Goal: Information Seeking & Learning: Learn about a topic

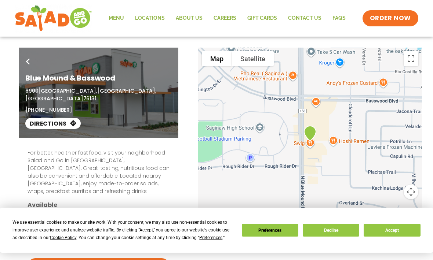
click at [122, 19] on link "Menu" at bounding box center [116, 18] width 26 height 17
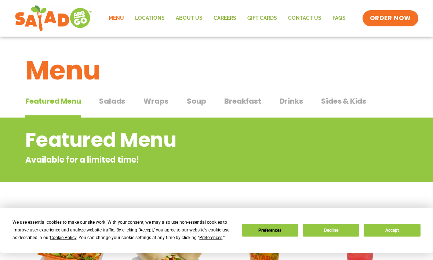
click at [113, 101] on span "Salads" at bounding box center [112, 101] width 26 height 11
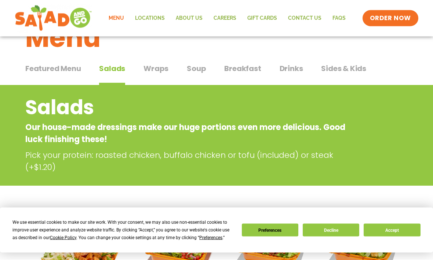
scroll to position [30, 0]
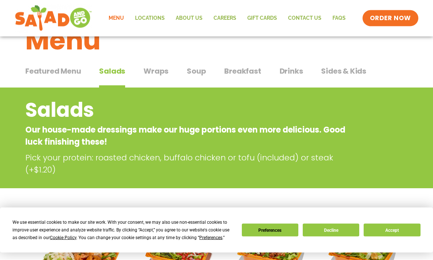
click at [195, 63] on div "Featured Menu Featured Menu Salads Salads Wraps Wraps Soup Soup Breakfast Break…" at bounding box center [216, 75] width 382 height 25
click at [195, 79] on button "Soup Soup" at bounding box center [196, 77] width 19 height 22
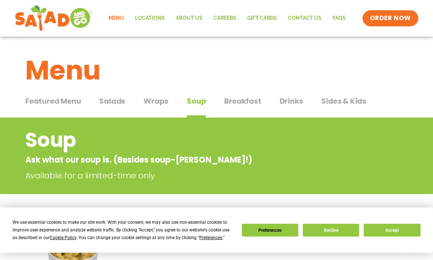
click at [156, 105] on span "Wraps" at bounding box center [155, 101] width 25 height 11
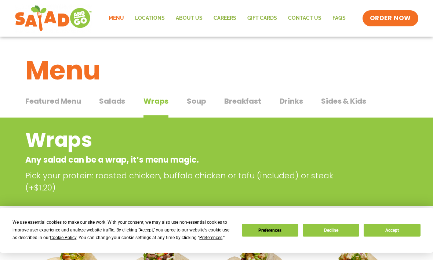
click at [113, 103] on span "Salads" at bounding box center [112, 101] width 26 height 11
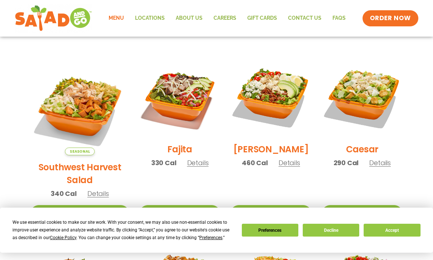
scroll to position [187, 0]
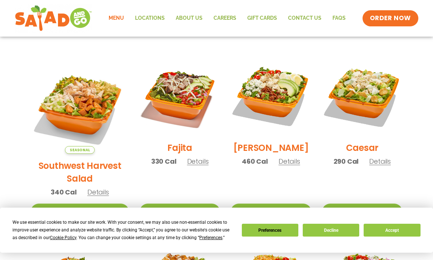
click at [163, 136] on img at bounding box center [180, 96] width 80 height 80
click at [248, 100] on img at bounding box center [271, 96] width 80 height 80
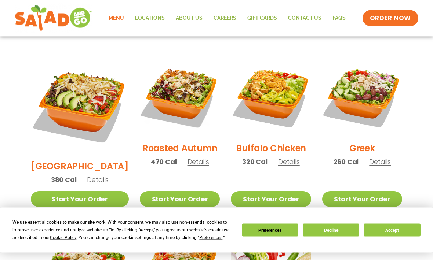
scroll to position [372, 0]
click at [60, 92] on img at bounding box center [80, 105] width 98 height 98
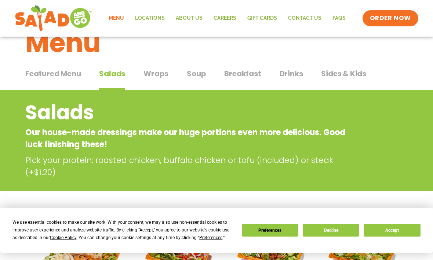
scroll to position [27, 0]
